Goal: Task Accomplishment & Management: Use online tool/utility

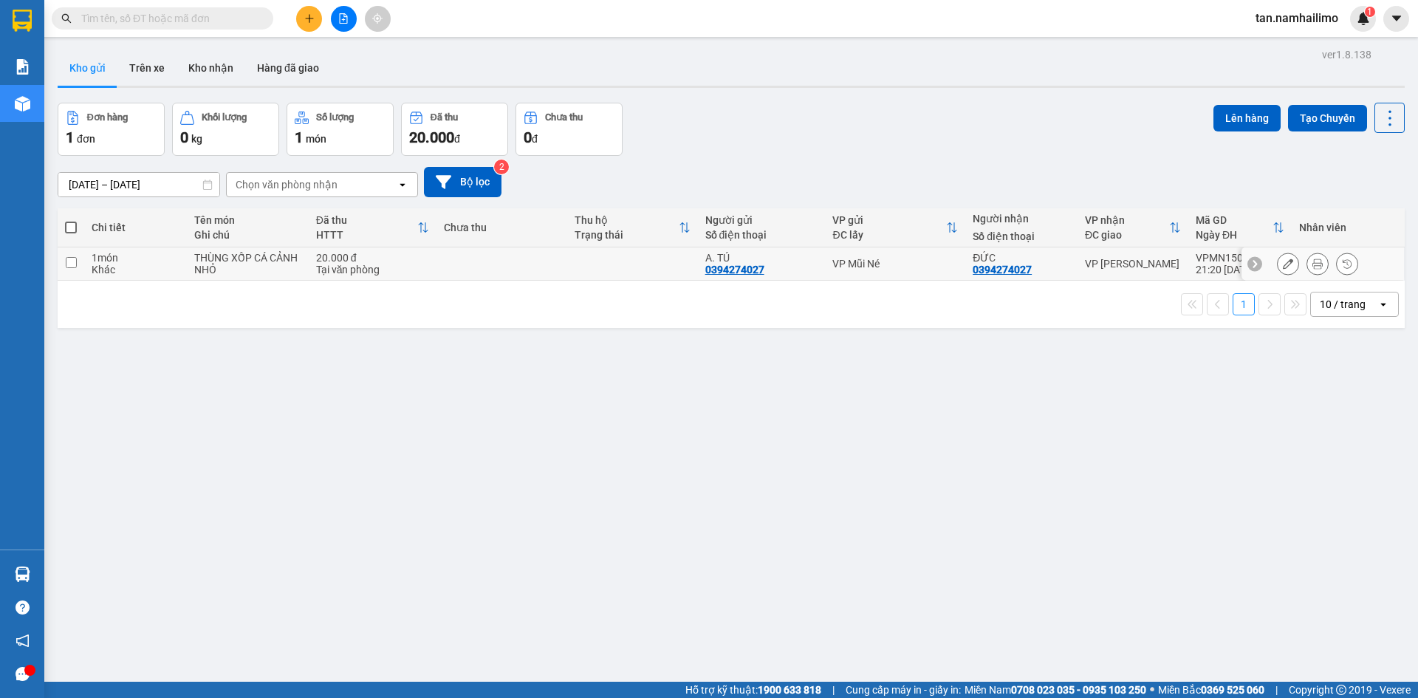
drag, startPoint x: 84, startPoint y: 258, endPoint x: 149, endPoint y: 254, distance: 65.1
click at [85, 258] on td "1 món Khác" at bounding box center [135, 263] width 103 height 33
checkbox input "true"
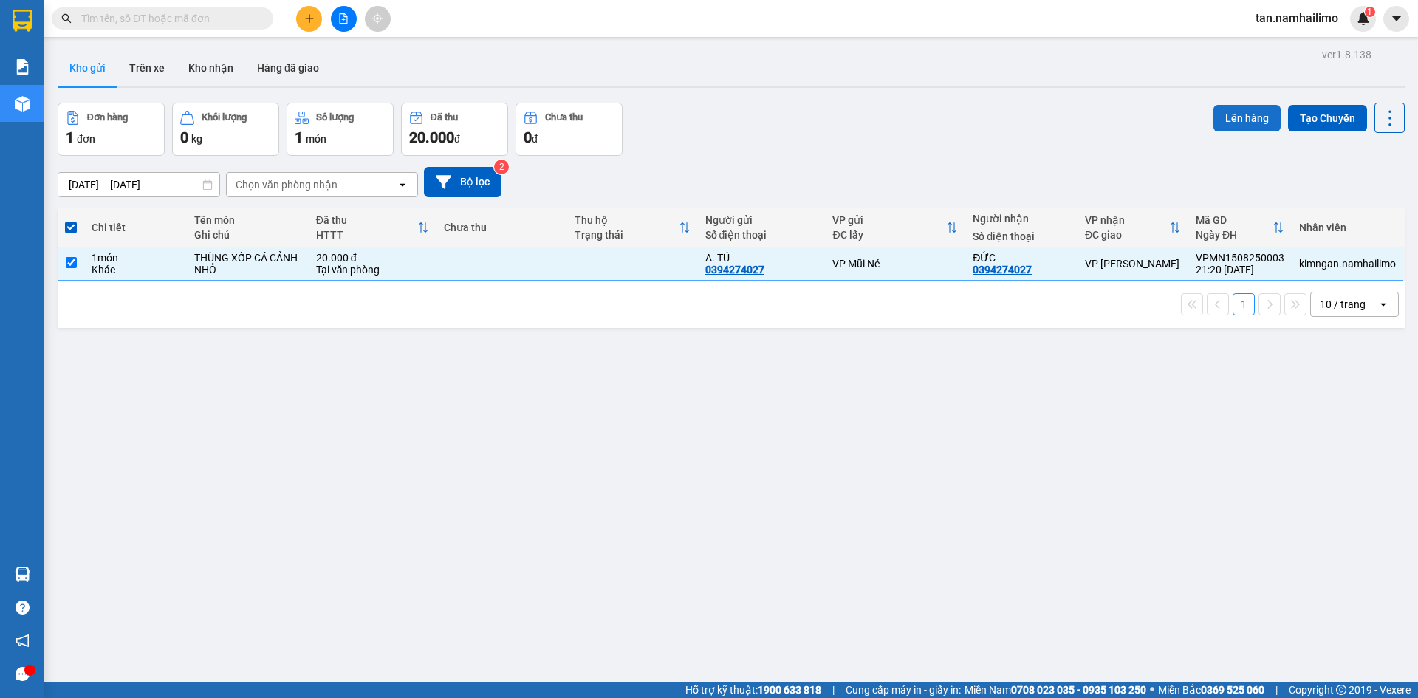
click at [1241, 121] on button "Lên hàng" at bounding box center [1246, 118] width 67 height 27
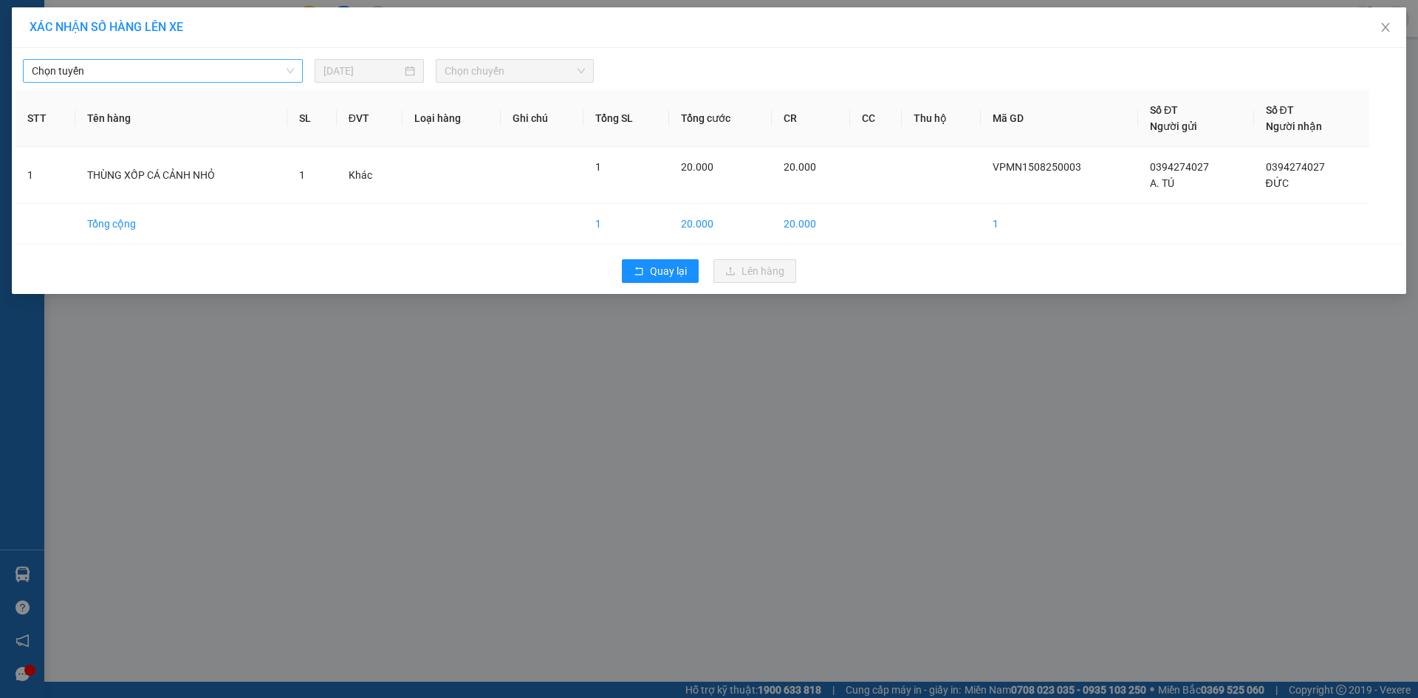
click at [233, 75] on span "Chọn tuyến" at bounding box center [163, 71] width 262 height 22
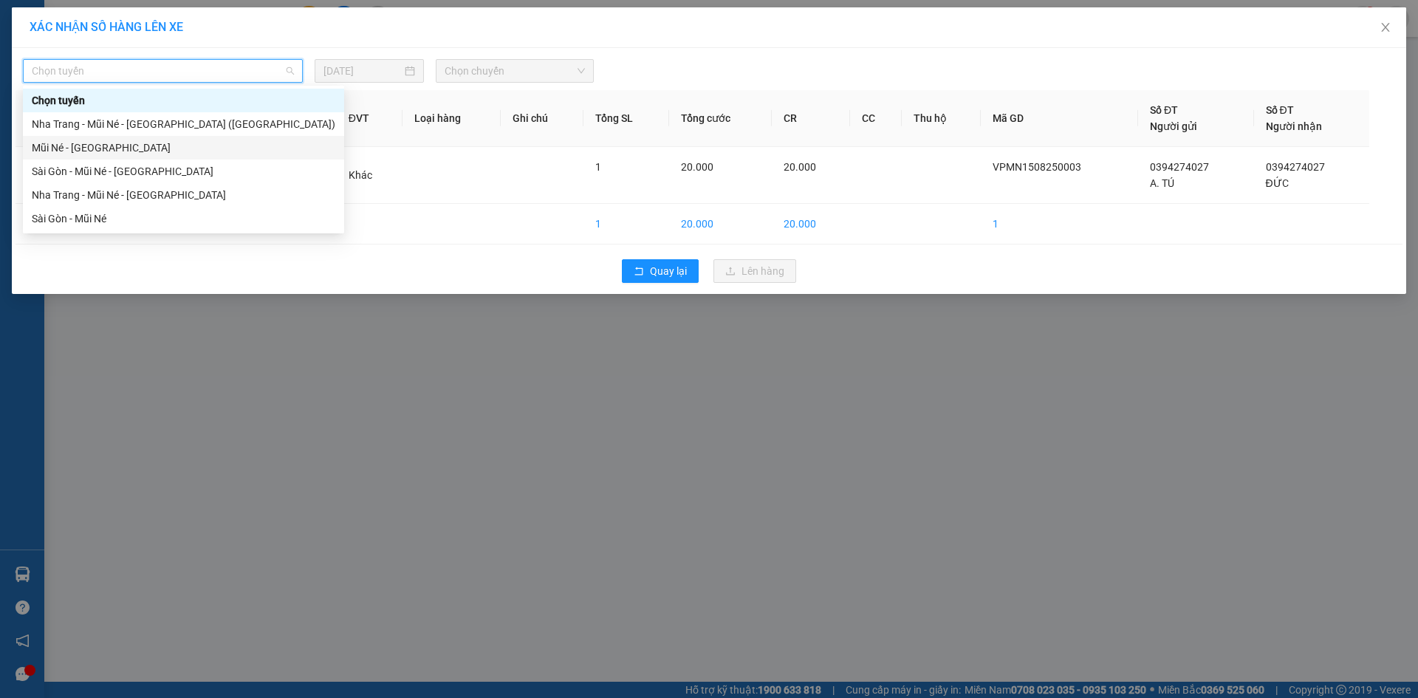
click at [130, 151] on div "Mũi Né - [GEOGRAPHIC_DATA]" at bounding box center [184, 148] width 304 height 16
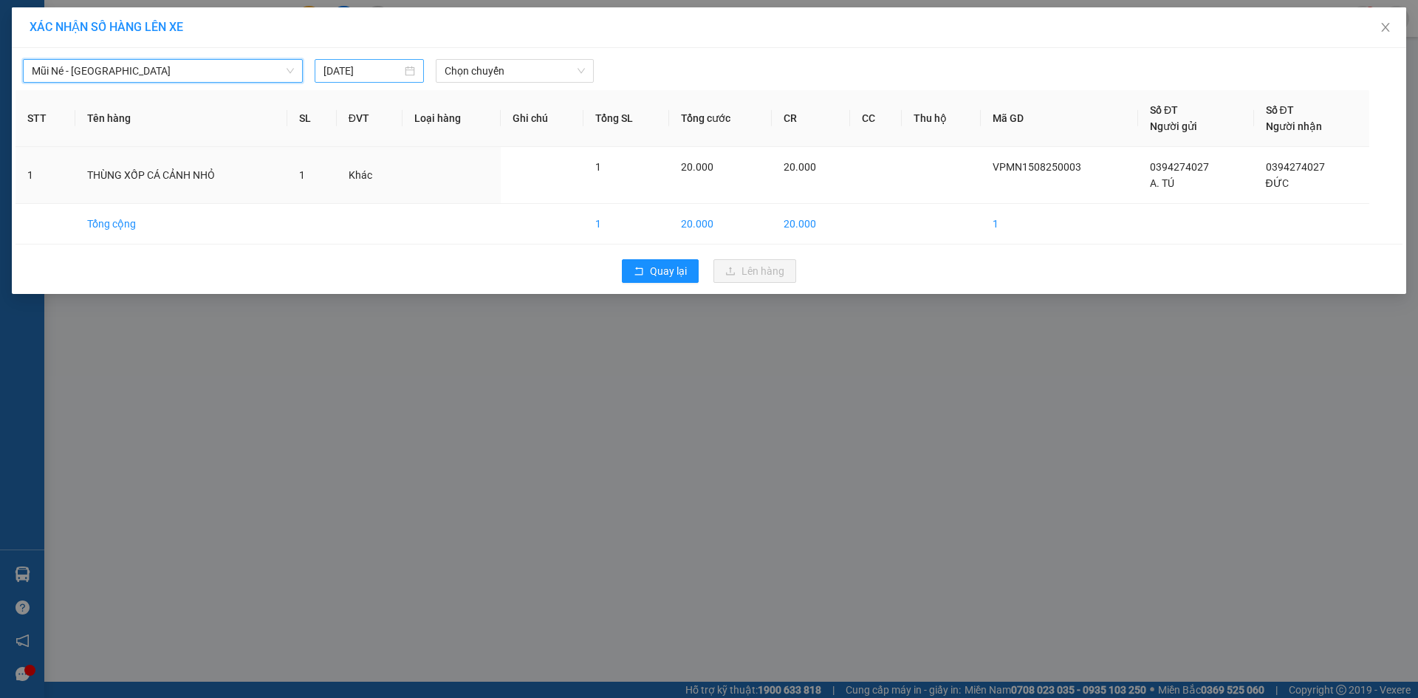
click at [374, 79] on div "[DATE]" at bounding box center [369, 71] width 109 height 24
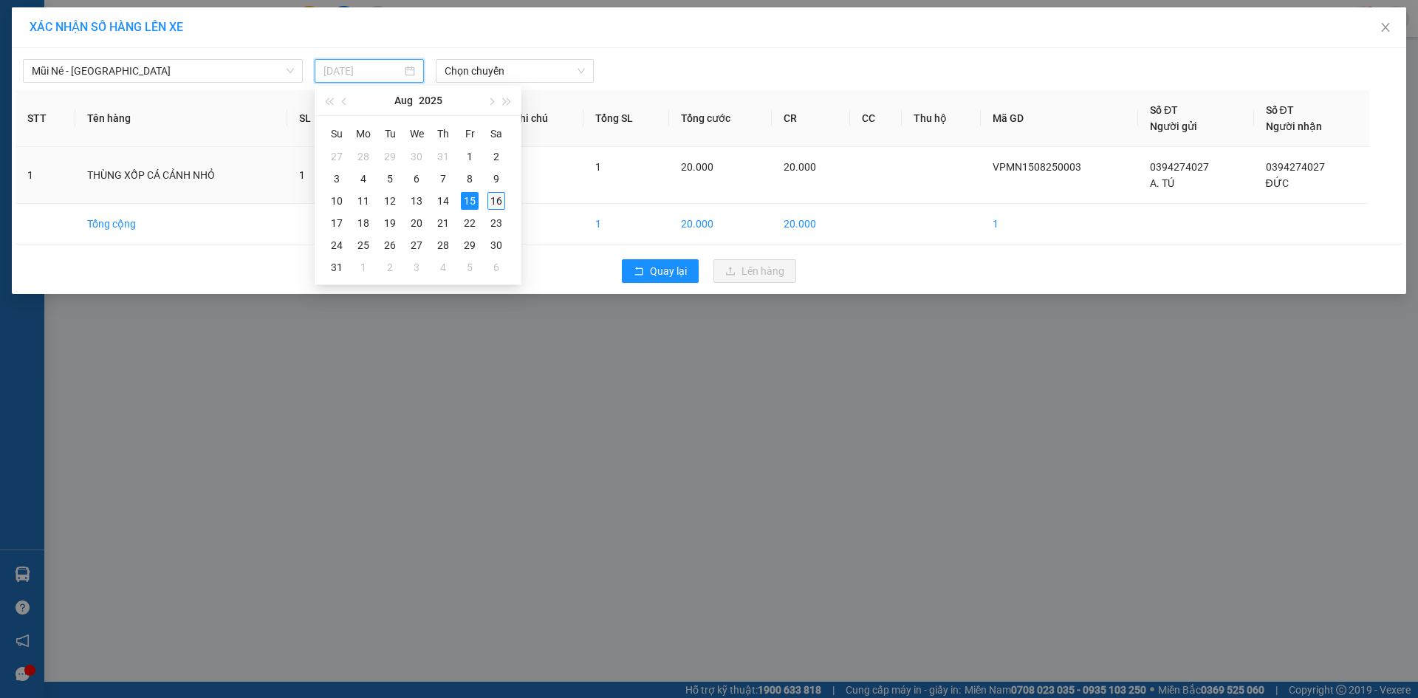
click at [501, 205] on div "16" at bounding box center [496, 201] width 18 height 18
type input "16/08/2025"
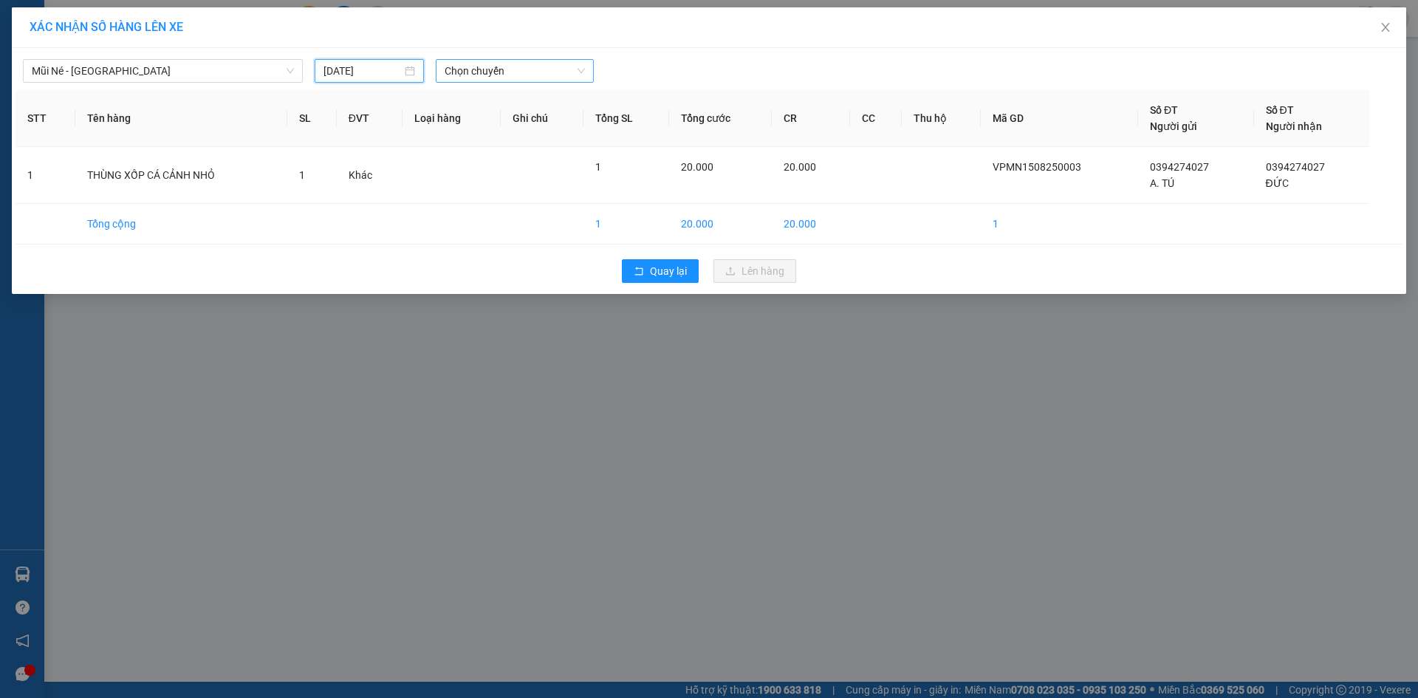
click at [535, 71] on span "Chọn chuyến" at bounding box center [515, 71] width 140 height 22
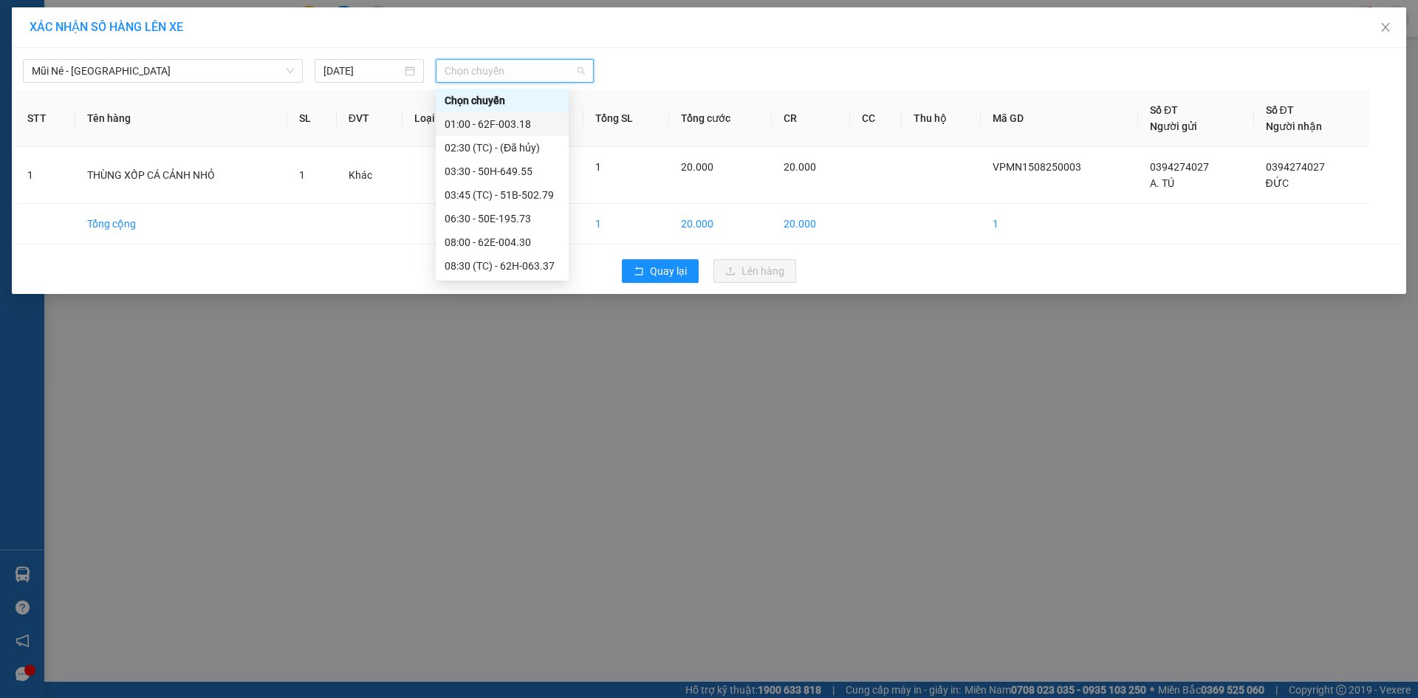
click at [523, 129] on div "01:00 - 62F-003.18" at bounding box center [502, 124] width 115 height 16
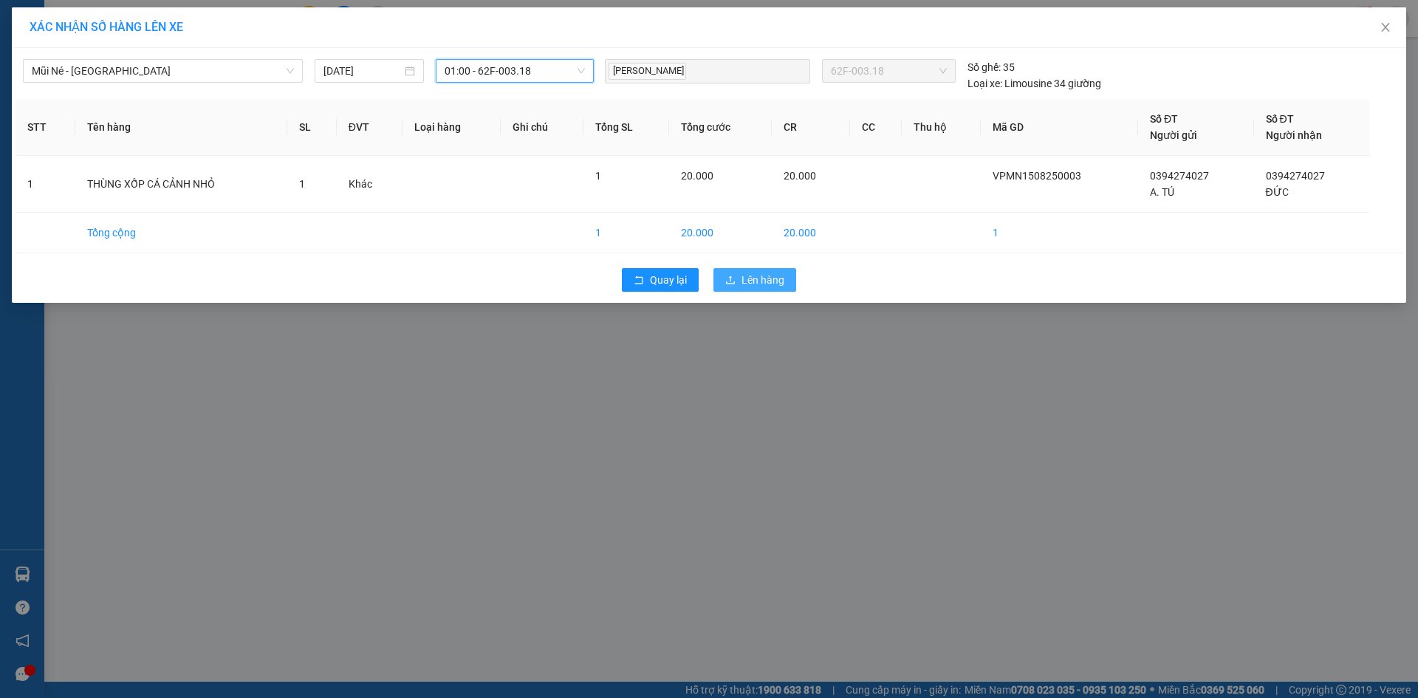
click at [779, 284] on span "Lên hàng" at bounding box center [762, 280] width 43 height 16
